Goal: Find specific page/section: Find specific page/section

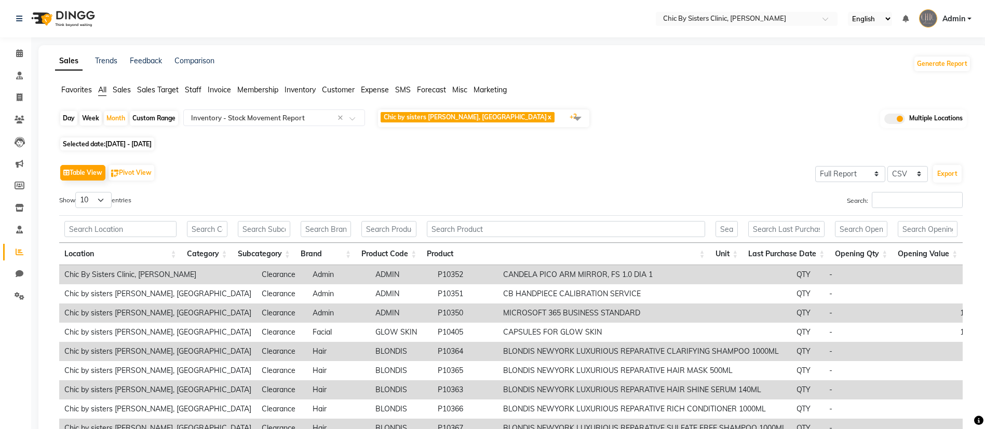
select select "full_report"
select select "csv"
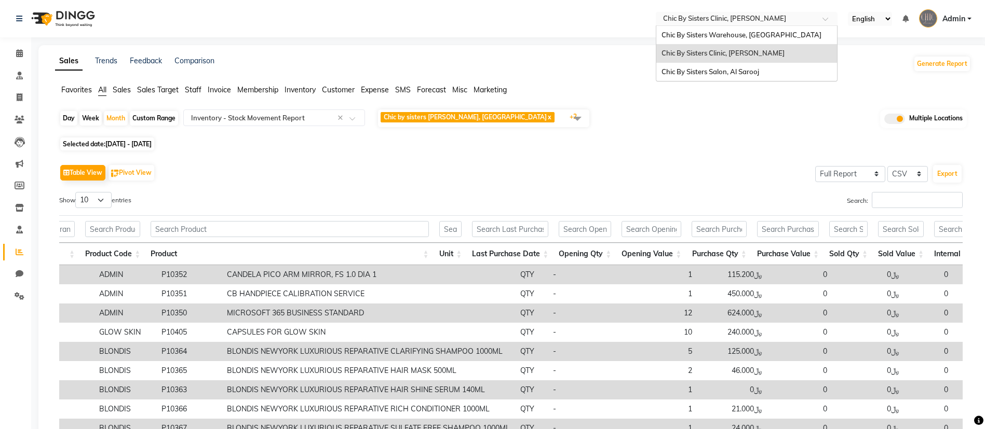
click at [765, 19] on input "text" at bounding box center [736, 20] width 151 height 10
click at [738, 34] on span "Chic By Sisters Warehouse, [GEOGRAPHIC_DATA]" at bounding box center [742, 35] width 160 height 8
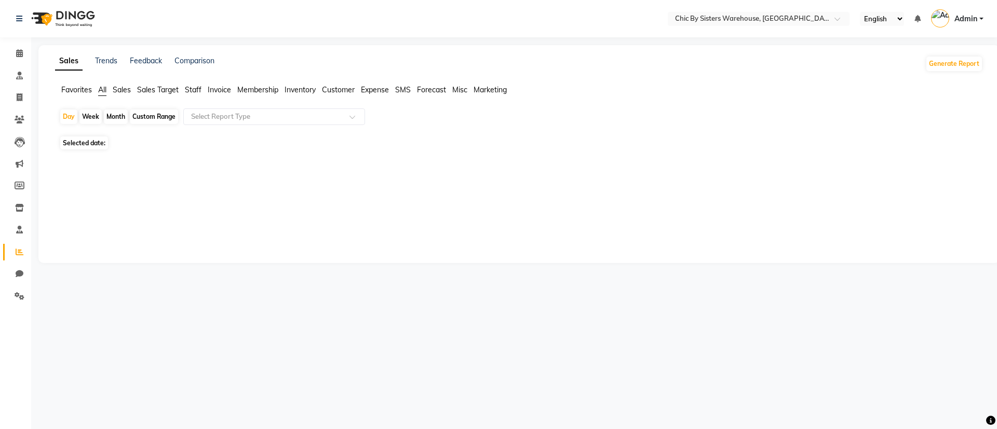
select select "en"
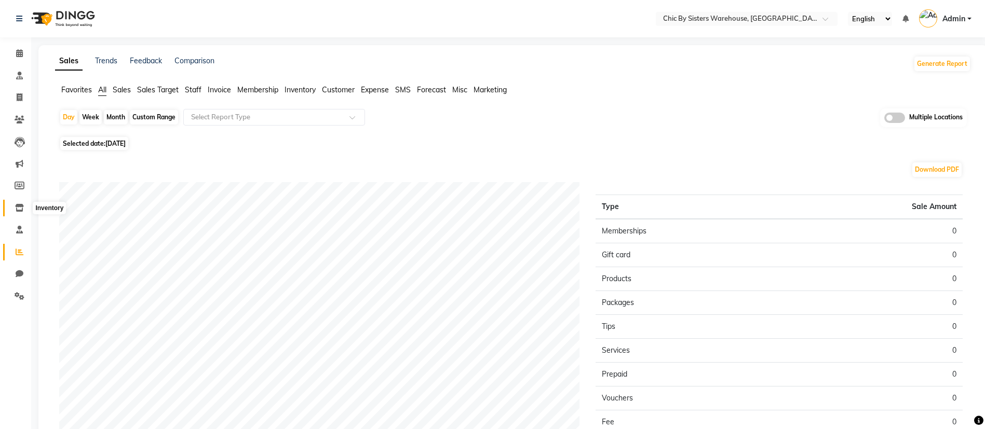
click at [20, 207] on icon at bounding box center [19, 208] width 9 height 8
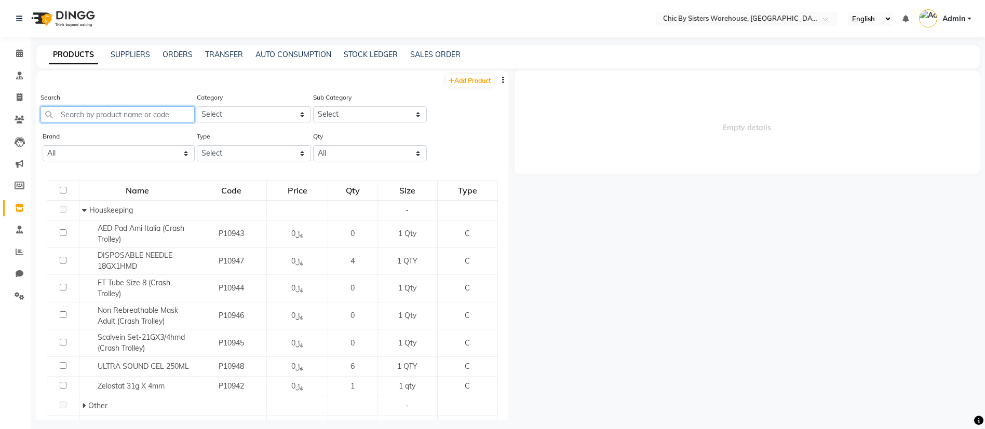
click at [80, 115] on input "text" at bounding box center [118, 114] width 154 height 16
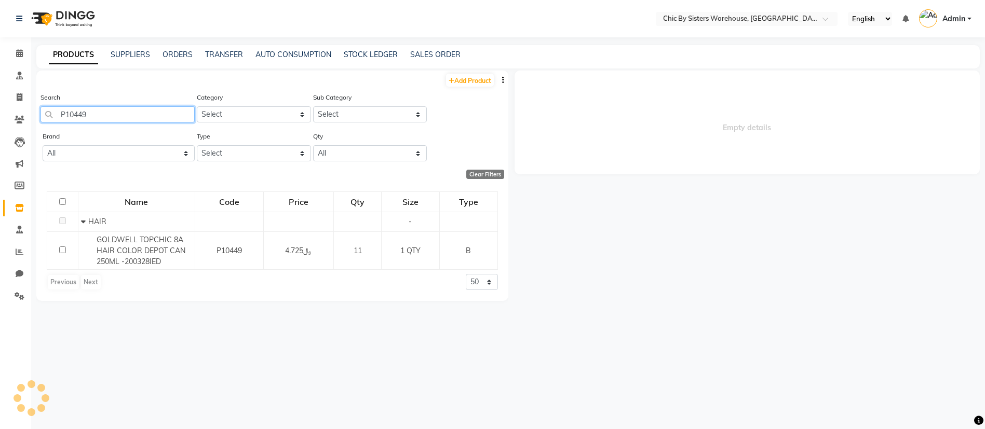
click at [77, 107] on input "P10449" at bounding box center [118, 114] width 154 height 16
click at [112, 110] on input "P10449" at bounding box center [118, 114] width 154 height 16
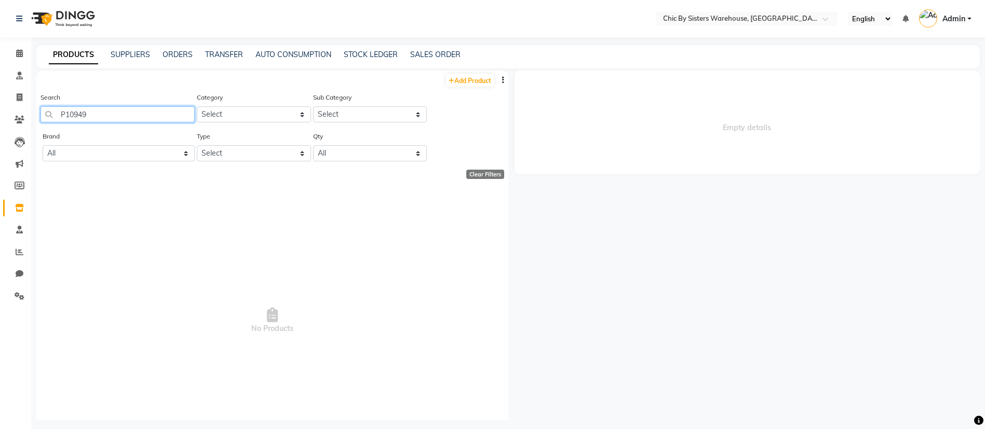
type input "P10949"
click at [553, 208] on div "Empty details" at bounding box center [744, 246] width 472 height 350
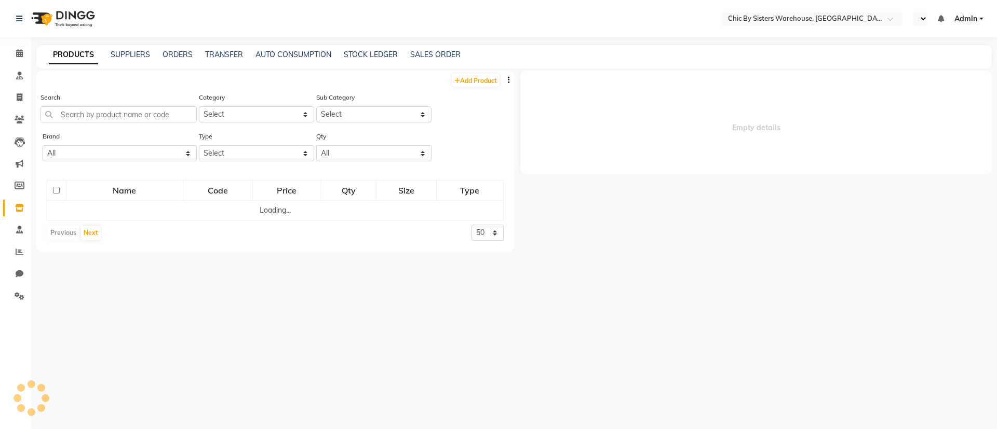
select select "en"
